Goal: Task Accomplishment & Management: Use online tool/utility

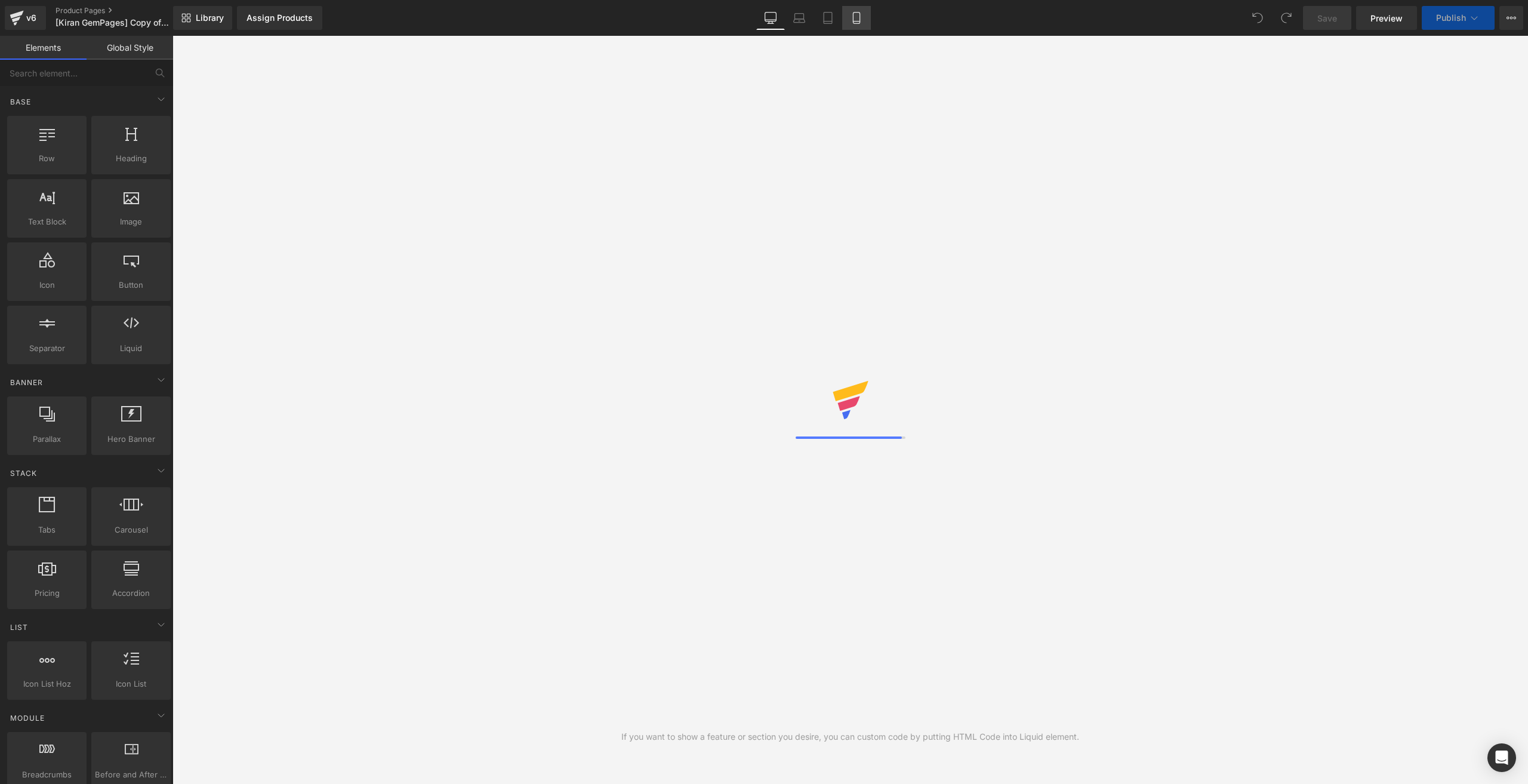
click at [853, 19] on icon at bounding box center [857, 18] width 6 height 11
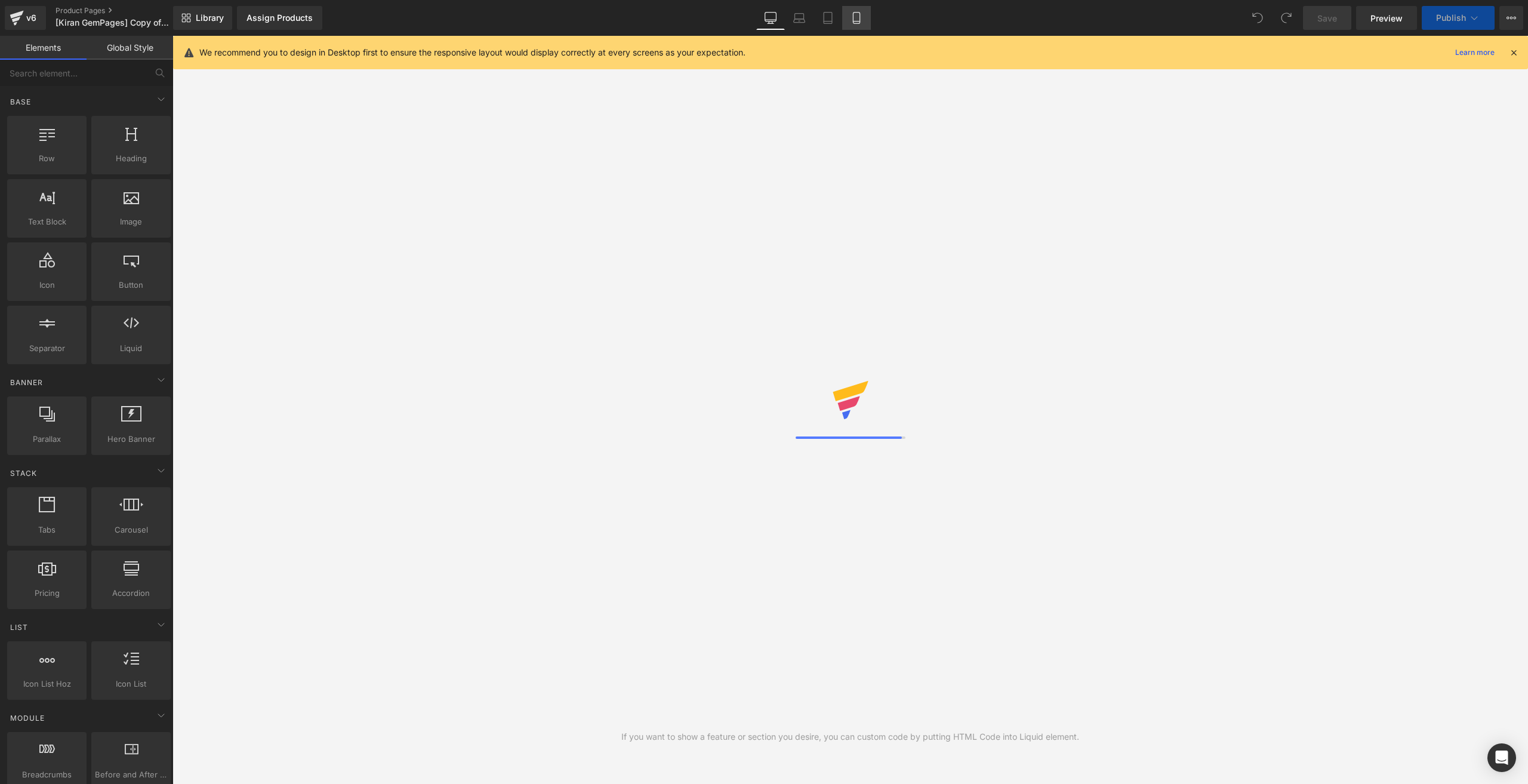
click at [853, 19] on icon at bounding box center [857, 18] width 6 height 11
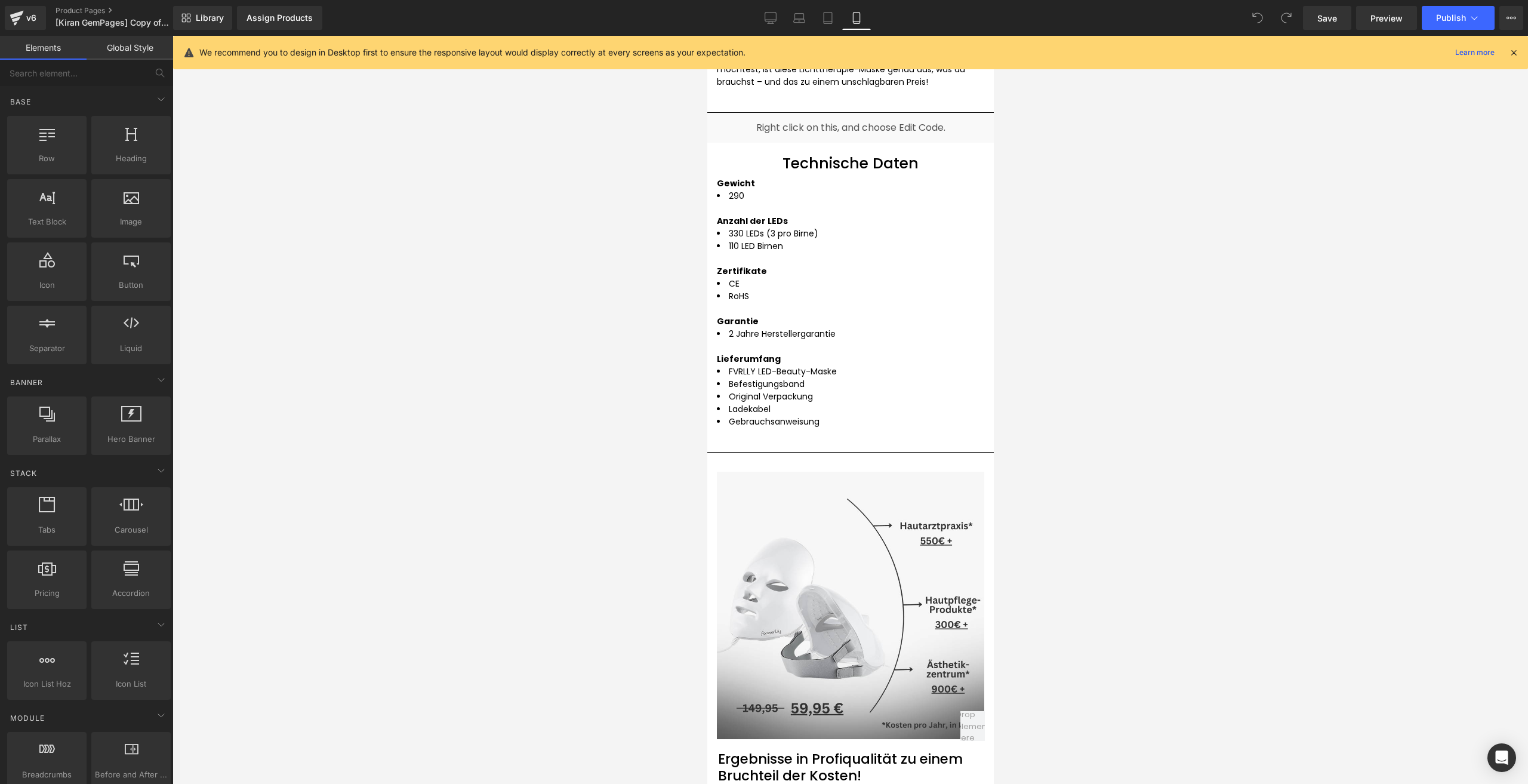
scroll to position [3224, 0]
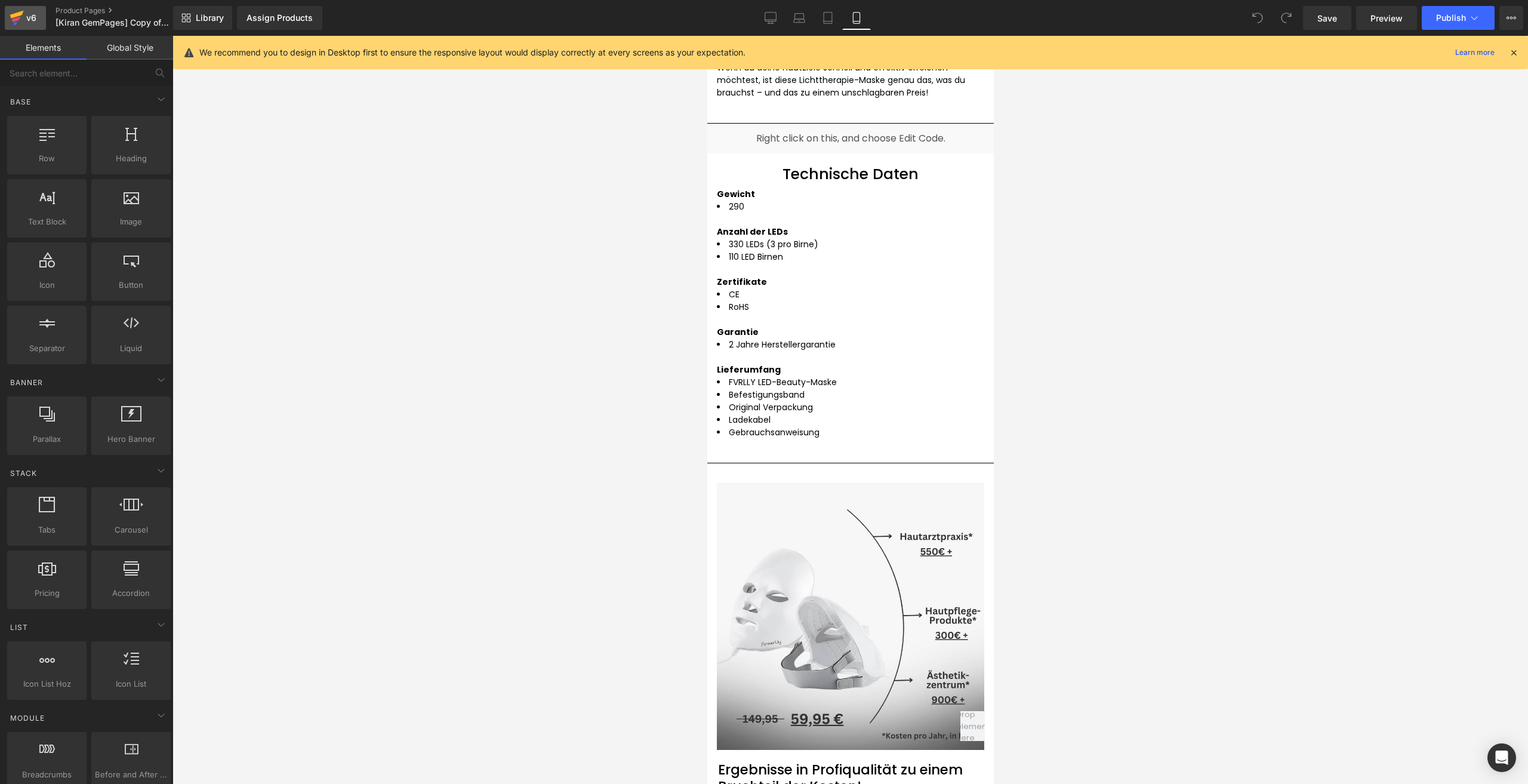
click at [15, 12] on icon at bounding box center [17, 18] width 15 height 30
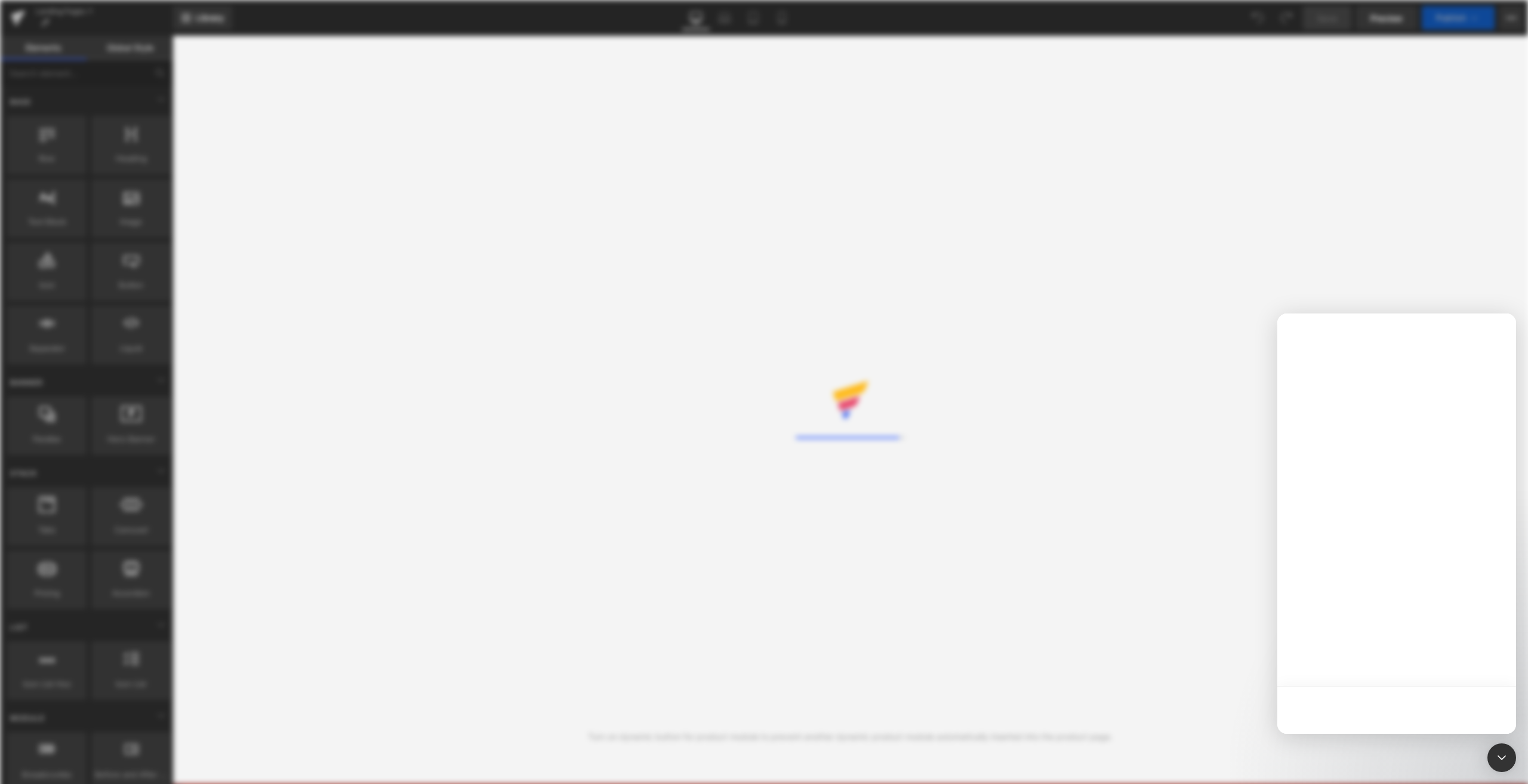
click at [789, 16] on div at bounding box center [764, 374] width 1528 height 748
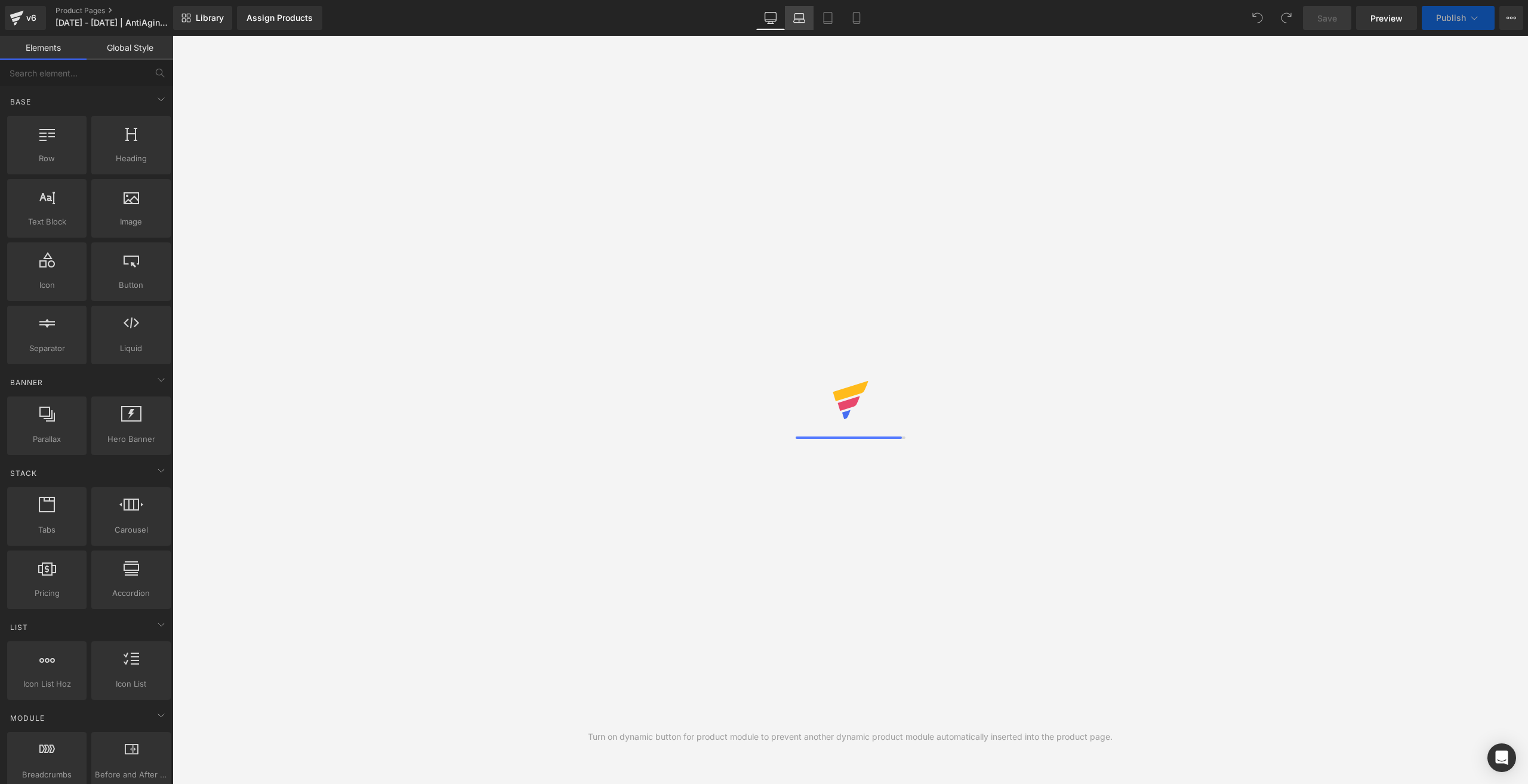
click at [788, 19] on link "Laptop" at bounding box center [799, 18] width 29 height 24
click at [844, 18] on link "Mobile" at bounding box center [857, 18] width 29 height 24
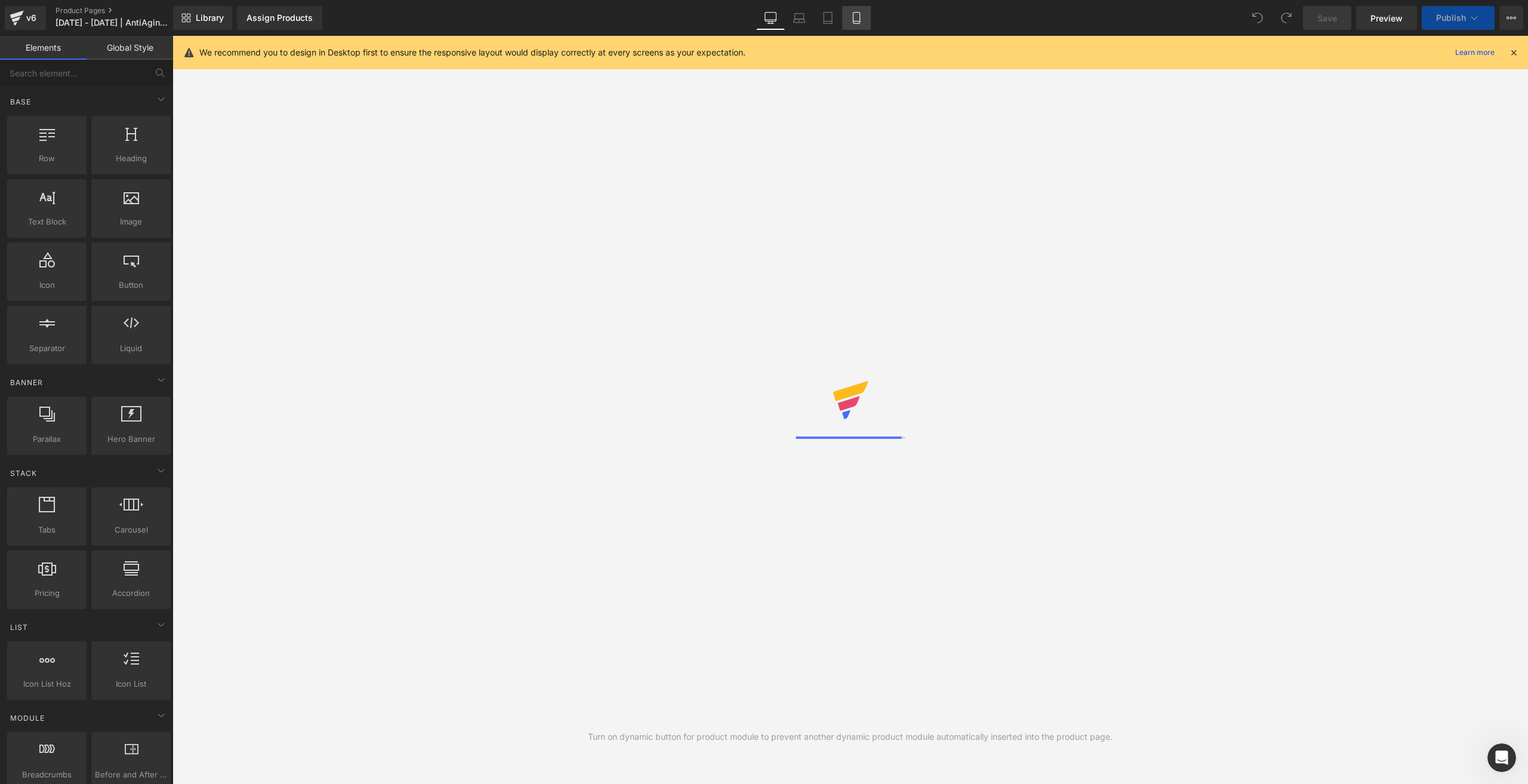
click at [856, 18] on icon at bounding box center [857, 18] width 12 height 12
click at [853, 13] on icon at bounding box center [857, 18] width 12 height 12
click at [862, 22] on icon at bounding box center [857, 18] width 12 height 12
click at [1514, 53] on icon at bounding box center [1513, 52] width 11 height 11
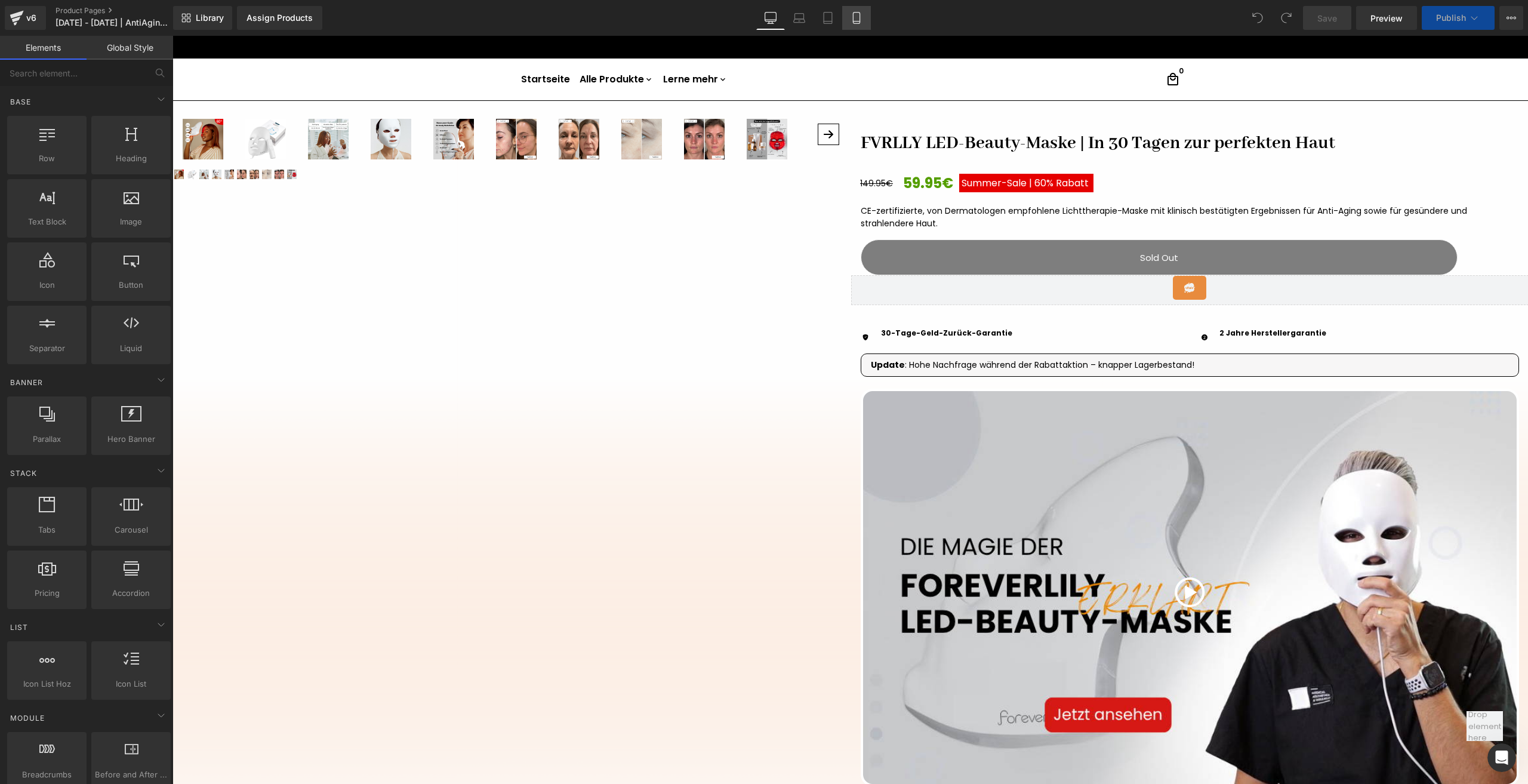
click at [862, 16] on icon at bounding box center [857, 18] width 12 height 12
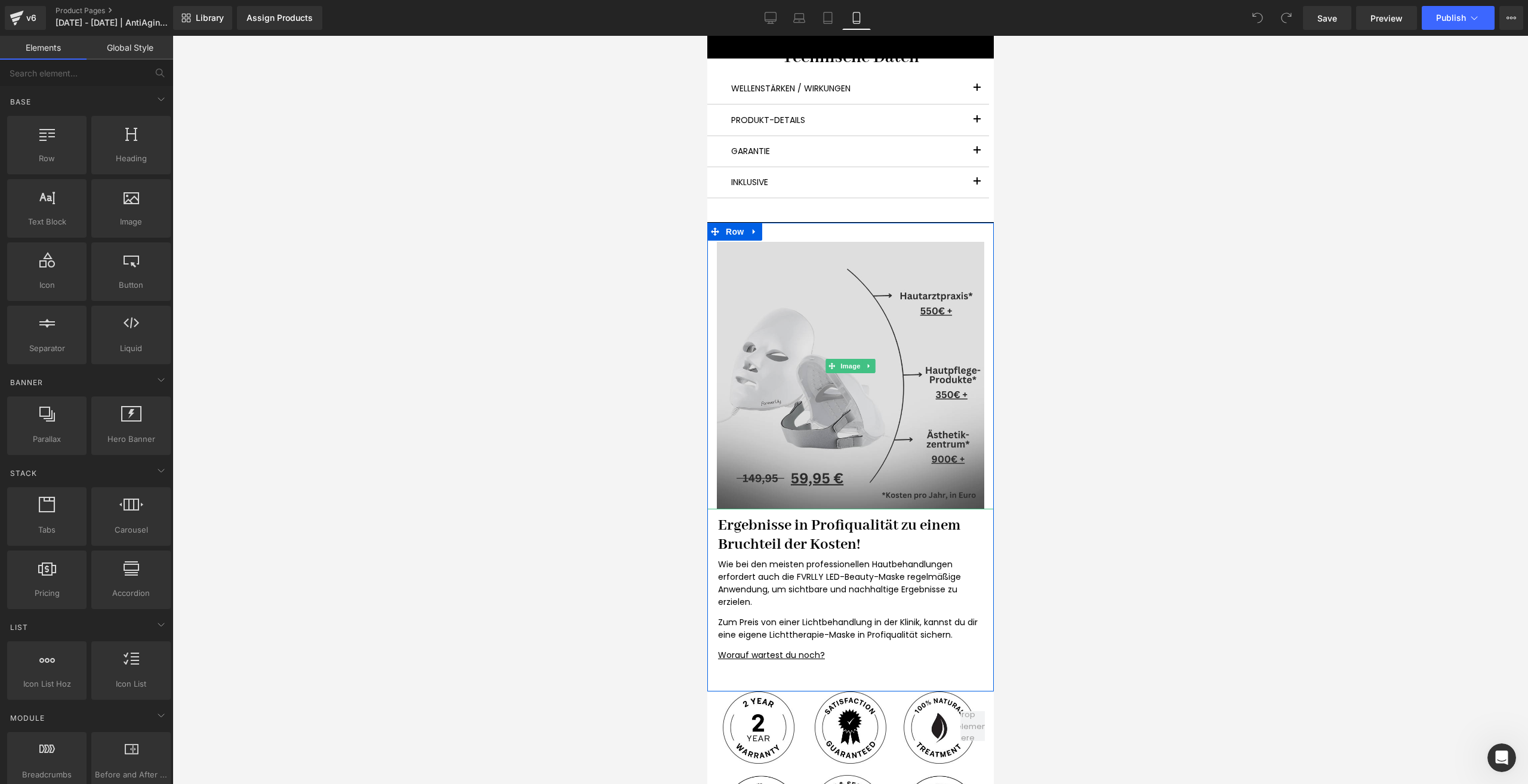
scroll to position [3343, 0]
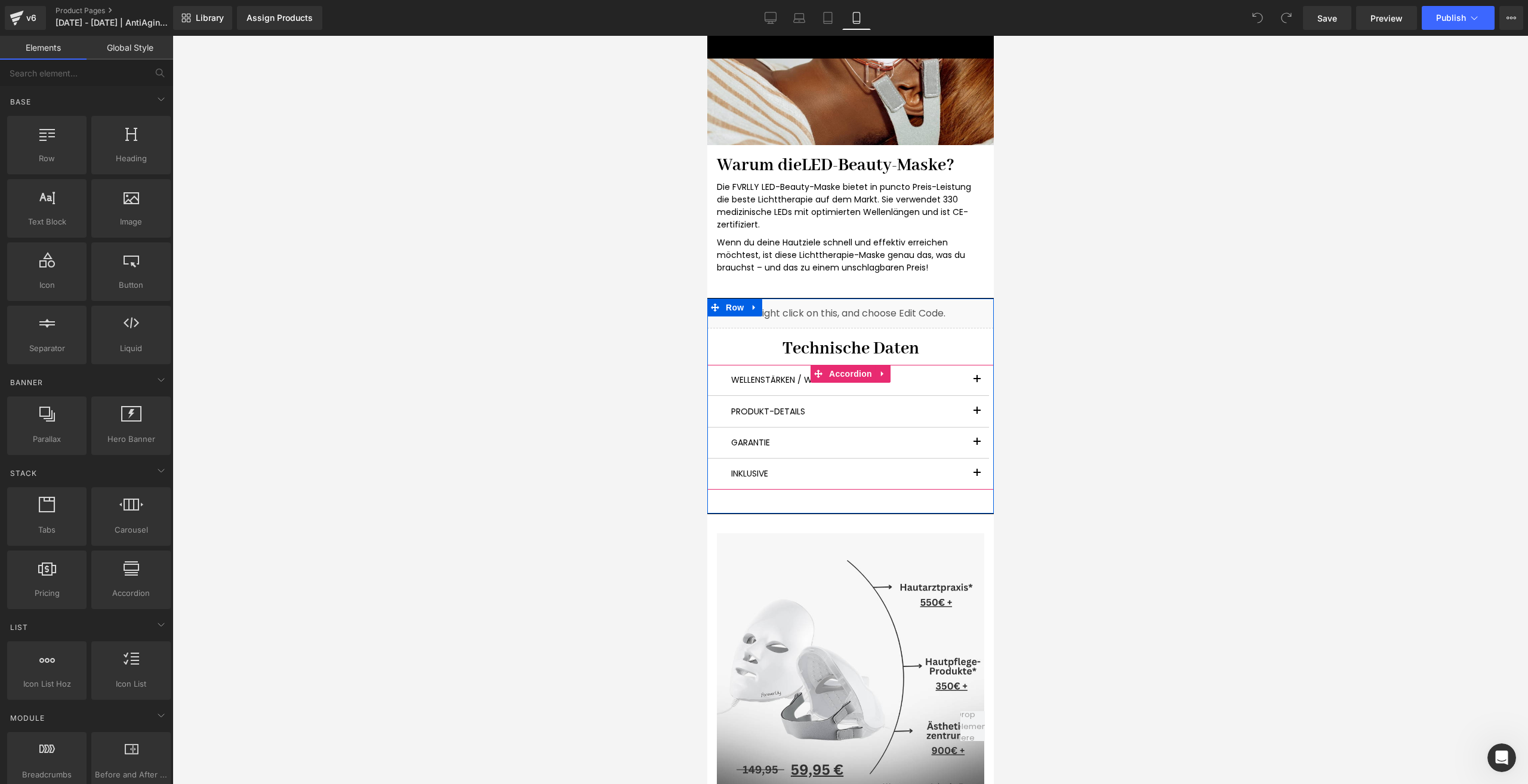
click at [974, 367] on button "button" at bounding box center [977, 380] width 24 height 31
